Goal: Task Accomplishment & Management: Use online tool/utility

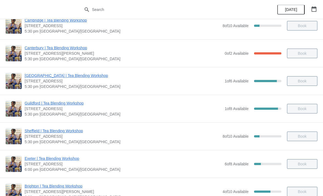
scroll to position [287, 0]
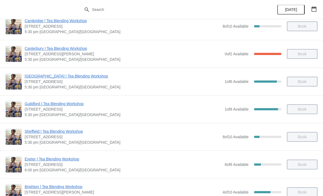
click at [72, 102] on span "Guildford | Tea Blending Workshop" at bounding box center [123, 103] width 197 height 5
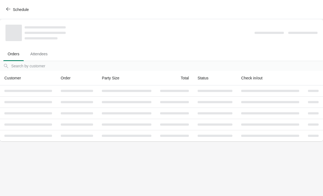
scroll to position [0, 0]
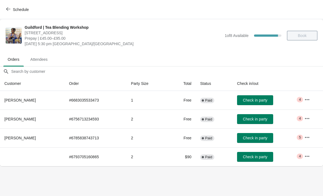
click at [307, 100] on icon "button" at bounding box center [306, 99] width 5 height 5
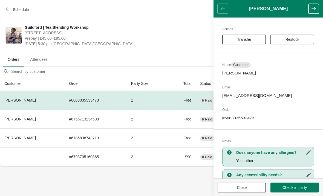
click at [142, 178] on body "Schedule [GEOGRAPHIC_DATA] | Tea Blending Workshop [STREET_ADDRESS] Prepay | £4…" at bounding box center [161, 98] width 323 height 196
click at [162, 47] on div "Guildford | Tea Blending Workshop [STREET_ADDRESS] Prepay | £45.00–£95.00 [DATE…" at bounding box center [161, 35] width 323 height 33
click at [173, 47] on div "Guildford | Tea Blending Workshop [STREET_ADDRESS] Prepay | £45.00–£95.00 [DATE…" at bounding box center [161, 35] width 323 height 33
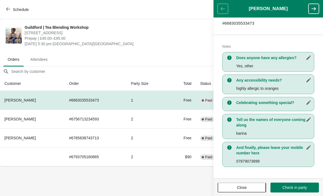
scroll to position [95, 0]
click at [242, 189] on span "Close" at bounding box center [242, 187] width 10 height 4
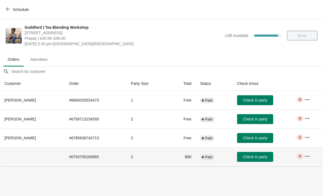
click at [185, 156] on td "$90" at bounding box center [182, 156] width 27 height 19
click at [309, 153] on button "button" at bounding box center [307, 156] width 10 height 10
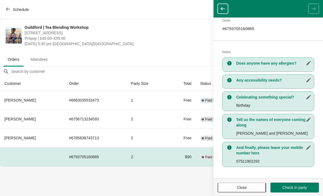
scroll to position [81, 0]
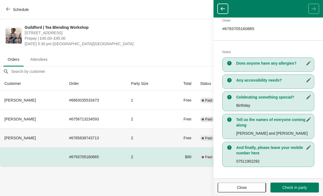
click at [146, 140] on td "2" at bounding box center [148, 137] width 42 height 19
click at [219, 9] on button "button" at bounding box center [223, 9] width 10 height 10
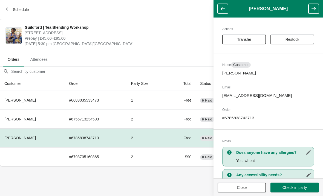
click at [221, 6] on button "button" at bounding box center [223, 9] width 10 height 10
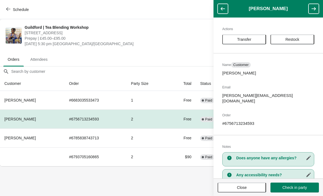
click at [174, 40] on span "Prepay | £45.00–£95.00" at bounding box center [123, 38] width 197 height 5
click at [39, 60] on span "Attendees" at bounding box center [39, 59] width 26 height 10
